Goal: Find specific page/section: Find specific page/section

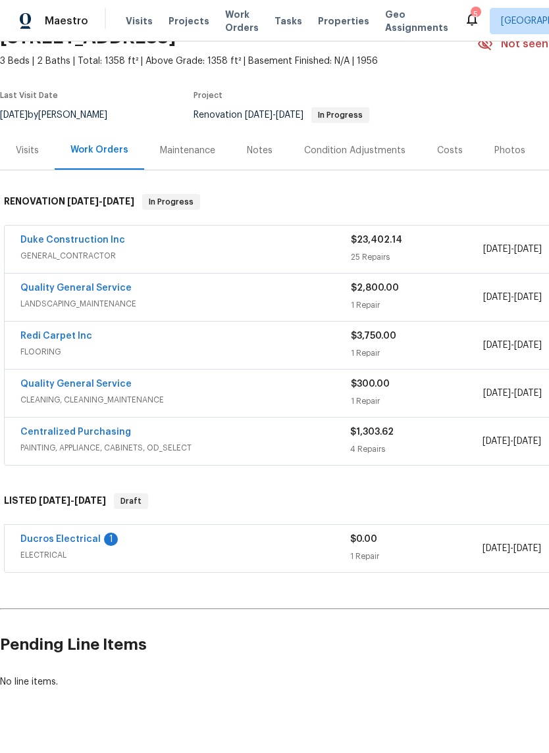
scroll to position [68, 0]
click at [163, 345] on div "Redi Carpet Inc" at bounding box center [185, 338] width 330 height 16
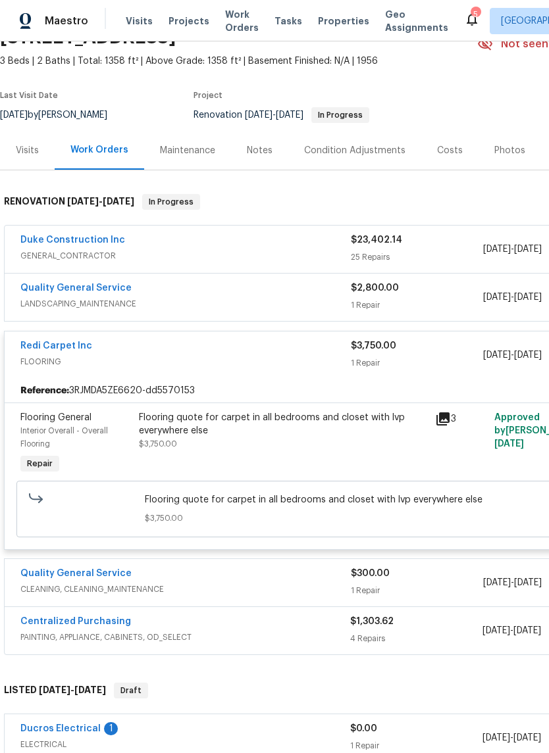
click at [276, 526] on div "Flooring quote for carpet in all bedrooms and closet with lvp everywhere else $…" at bounding box center [372, 508] width 462 height 39
click at [438, 506] on span "Flooring quote for carpet in all bedrooms and closet with lvp everywhere else" at bounding box center [372, 499] width 454 height 13
click at [437, 506] on span "Flooring quote for carpet in all bedrooms and closet with lvp everywhere else" at bounding box center [372, 499] width 454 height 13
click at [427, 506] on span "Flooring quote for carpet in all bedrooms and closet with lvp everywhere else" at bounding box center [372, 499] width 454 height 13
click at [252, 437] on div "Flooring quote for carpet in all bedrooms and closet with lvp everywhere else" at bounding box center [283, 424] width 288 height 26
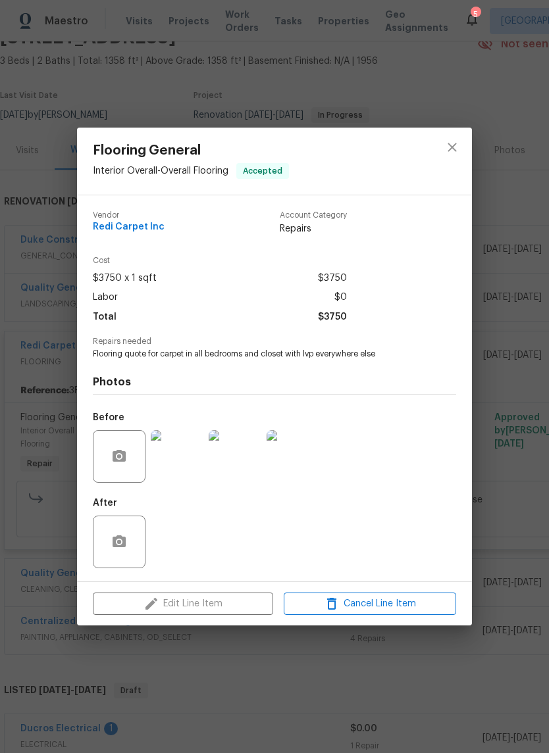
click at [232, 604] on div "Edit Line Item Cancel Line Item" at bounding box center [274, 604] width 395 height 44
click at [455, 137] on button "close" at bounding box center [452, 148] width 32 height 32
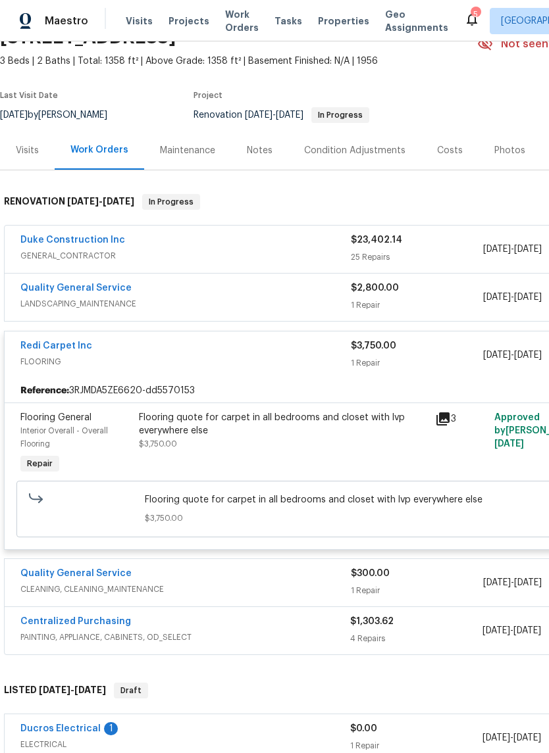
click at [498, 157] on div "Photos" at bounding box center [509, 150] width 31 height 13
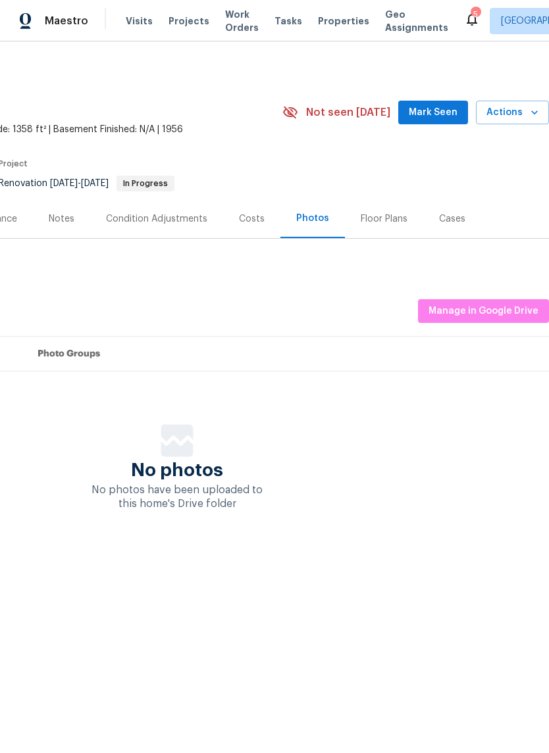
scroll to position [0, 195]
click at [504, 320] on span "Manage in Google Drive" at bounding box center [483, 311] width 110 height 16
